Goal: Ask a question

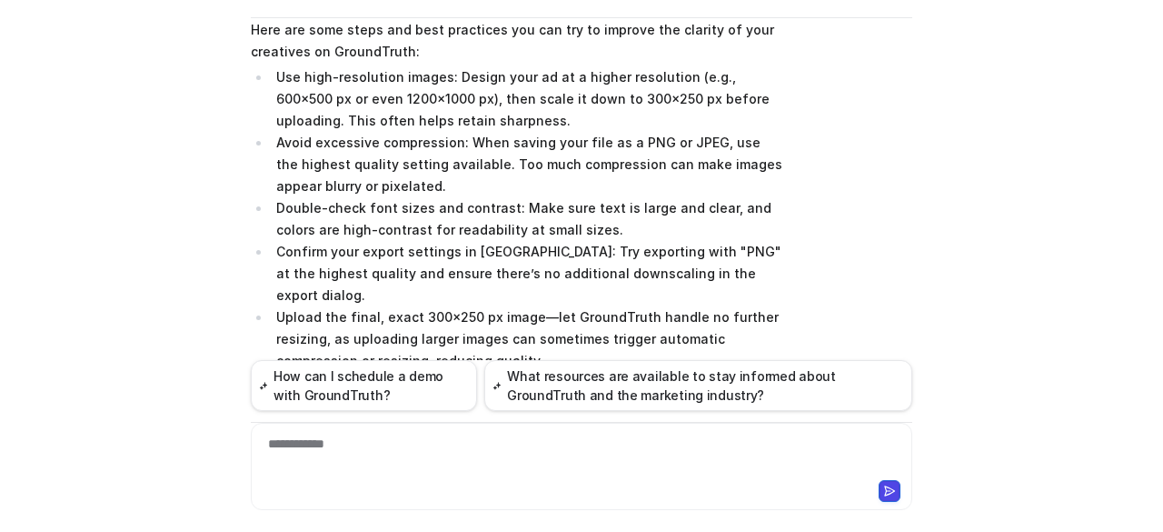
scroll to position [443, 0]
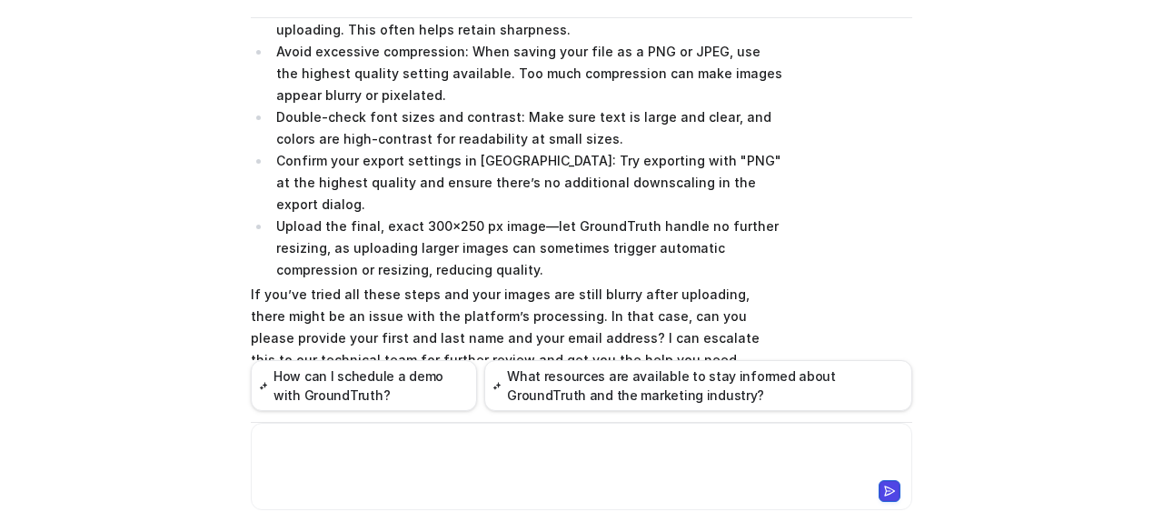
click at [494, 463] on div at bounding box center [581, 455] width 653 height 42
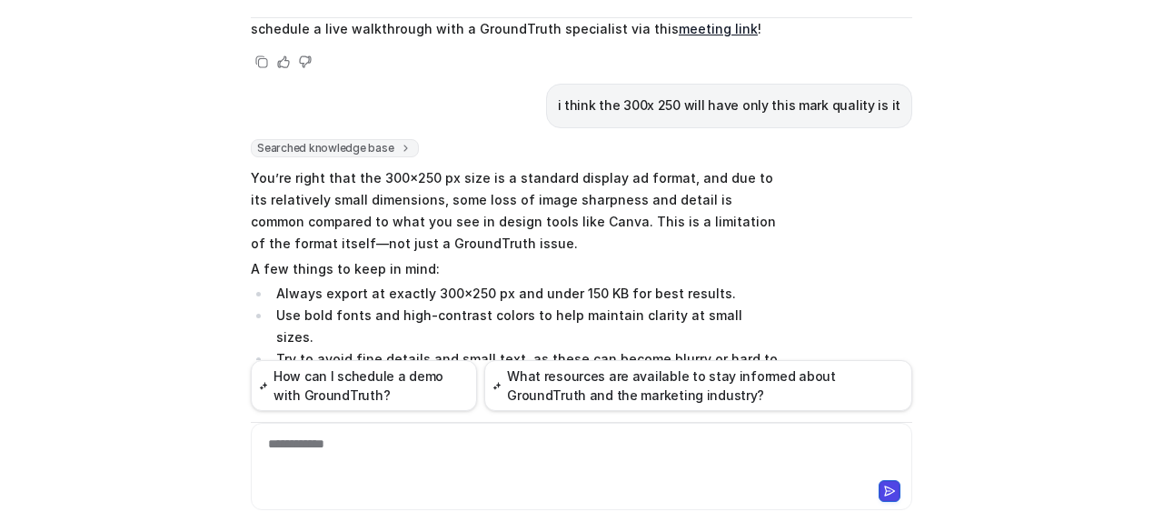
scroll to position [1486, 0]
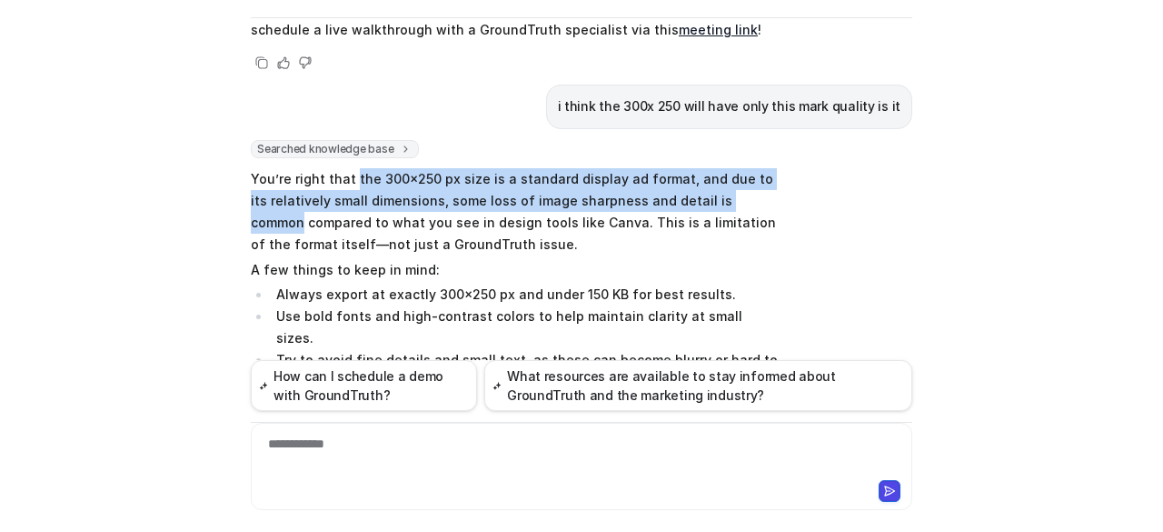
drag, startPoint x: 344, startPoint y: 86, endPoint x: 735, endPoint y: 111, distance: 392.5
click at [735, 168] on p "You’re right that the 300x250 px size is a standard display ad format, and due …" at bounding box center [517, 211] width 532 height 87
copy p "the 300x250 px size is a standard display ad format, and due to its relatively …"
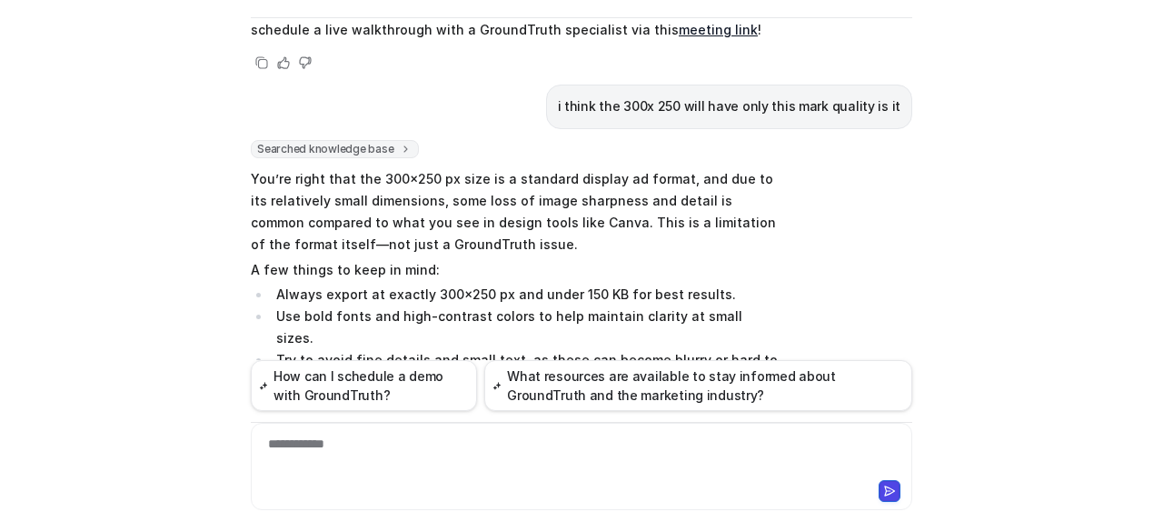
click at [507, 477] on div at bounding box center [581, 488] width 653 height 25
click at [515, 447] on div at bounding box center [581, 455] width 653 height 42
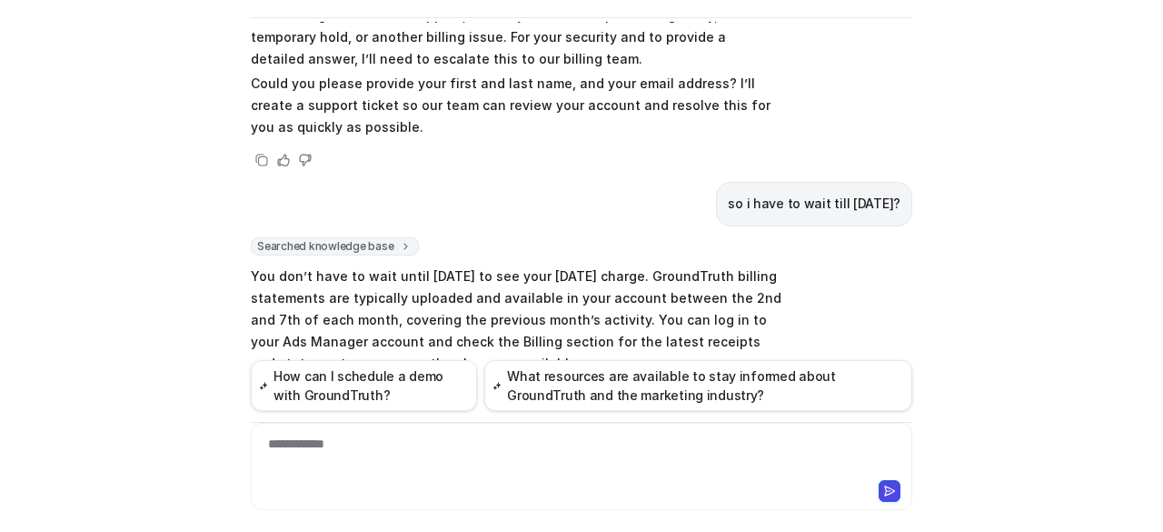
scroll to position [2434, 0]
click at [529, 450] on div "**********" at bounding box center [581, 455] width 653 height 42
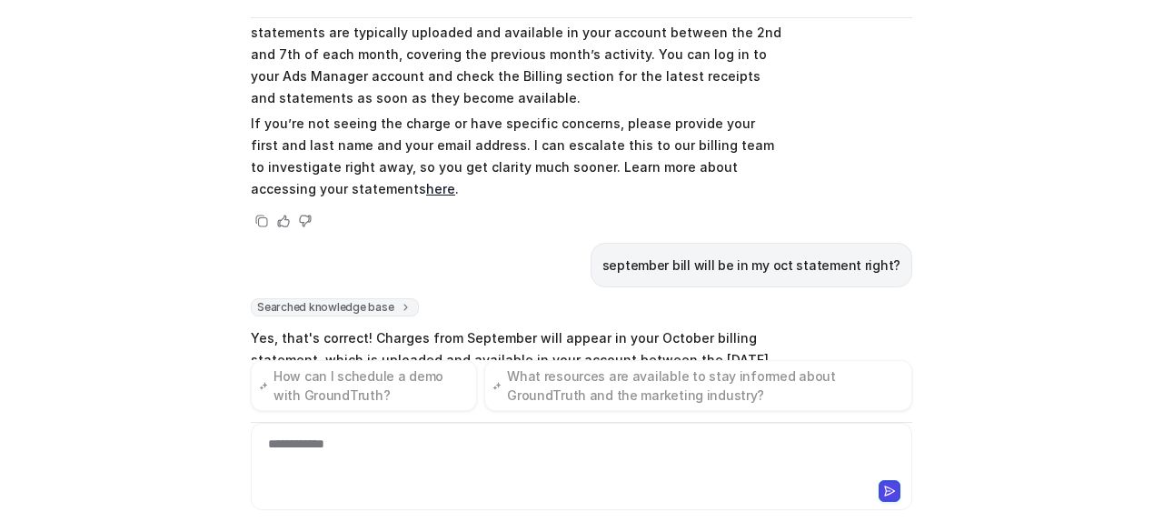
scroll to position [2719, 0]
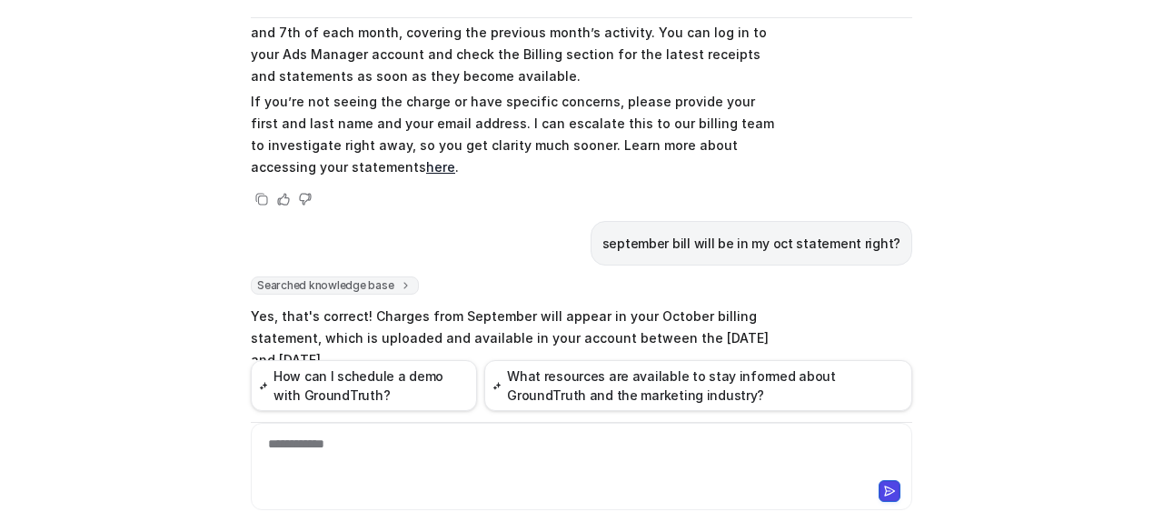
drag, startPoint x: 358, startPoint y: 152, endPoint x: 418, endPoint y: 194, distance: 73.6
click at [418, 305] on p "Yes, that's correct! Charges from September will appear in your October billing…" at bounding box center [517, 337] width 532 height 65
copy p "Charges from September will appear in your October billing statement, which is …"
